Goal: Information Seeking & Learning: Learn about a topic

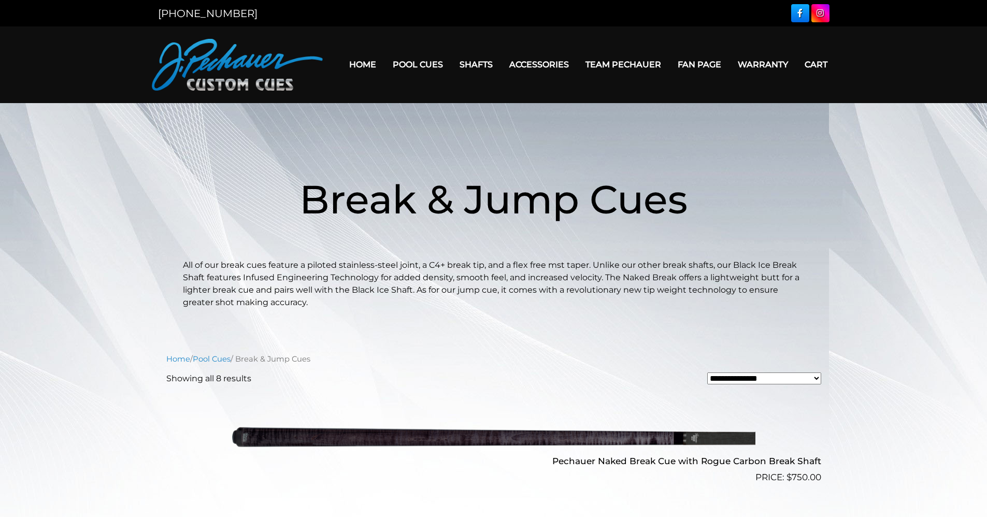
scroll to position [831, 0]
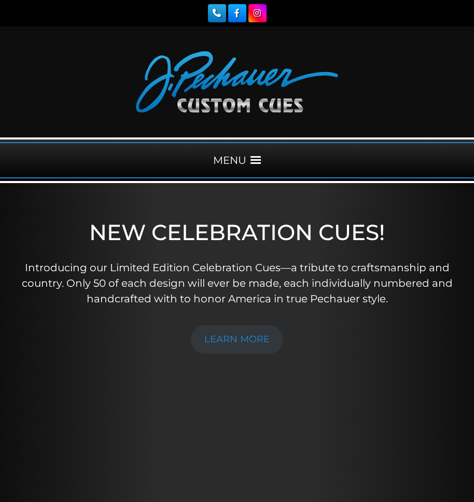
click at [256, 161] on span at bounding box center [255, 160] width 10 height 10
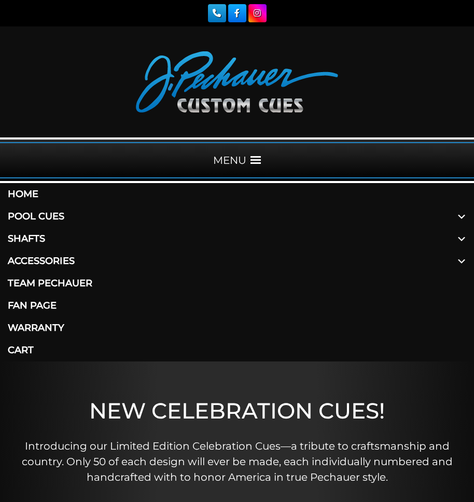
click at [52, 217] on link "Pool Cues" at bounding box center [237, 216] width 474 height 22
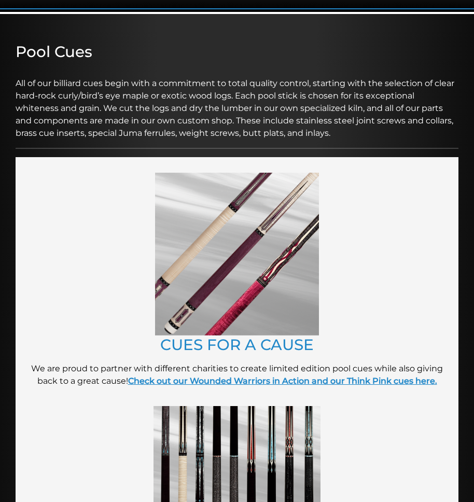
scroll to position [176, 0]
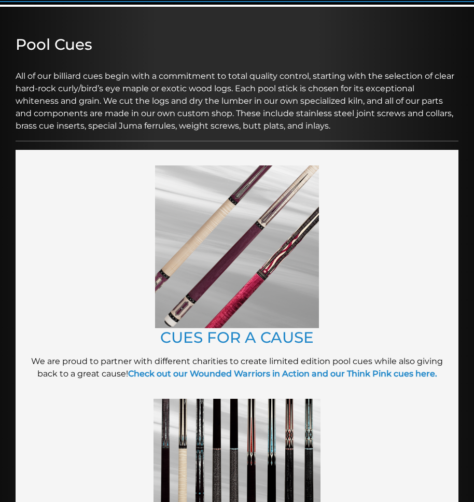
click at [237, 252] on img at bounding box center [237, 246] width 164 height 163
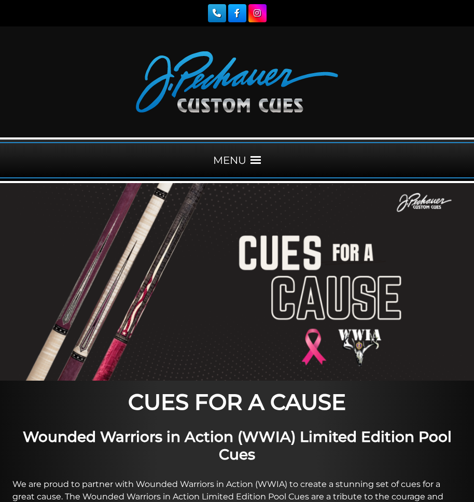
click at [254, 159] on span at bounding box center [255, 160] width 10 height 10
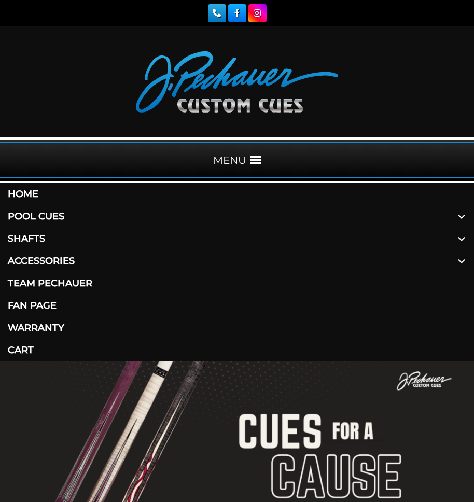
click at [460, 215] on span at bounding box center [461, 216] width 25 height 22
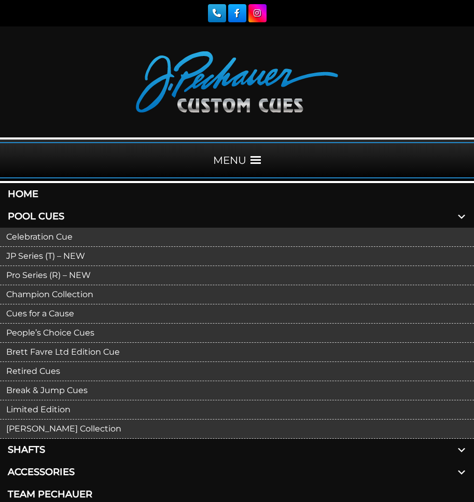
click at [56, 234] on link "Celebration Cue" at bounding box center [237, 236] width 474 height 19
